Goal: Find specific page/section: Find specific page/section

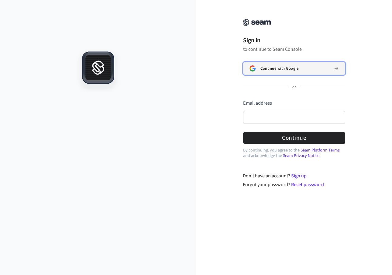
click at [281, 70] on span "Continue with Google" at bounding box center [280, 68] width 38 height 5
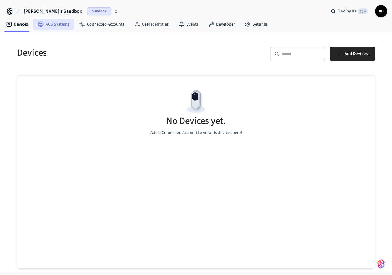
click at [57, 26] on link "ACS Systems" at bounding box center [53, 24] width 41 height 11
